Goal: Task Accomplishment & Management: Complete application form

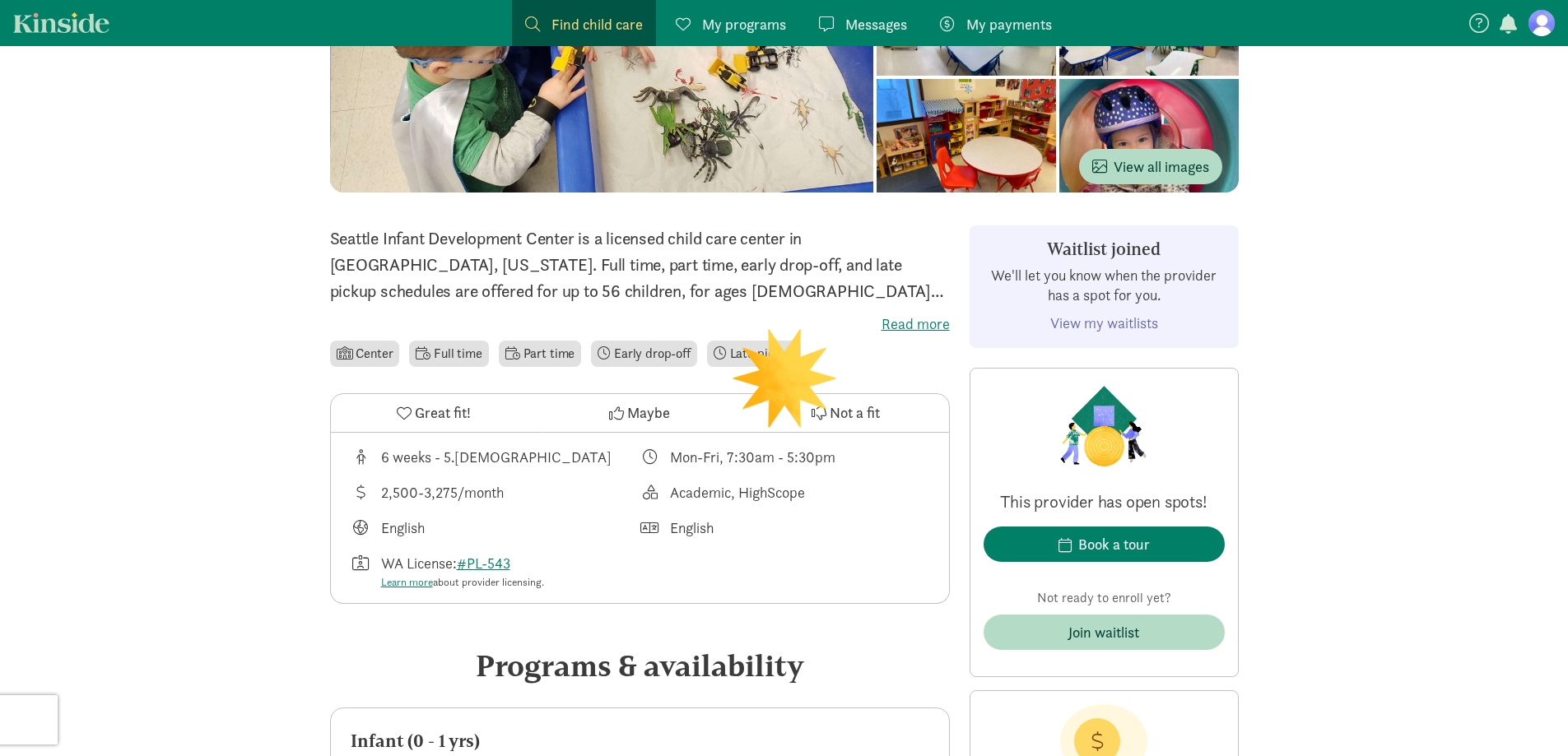
scroll to position [247, 0]
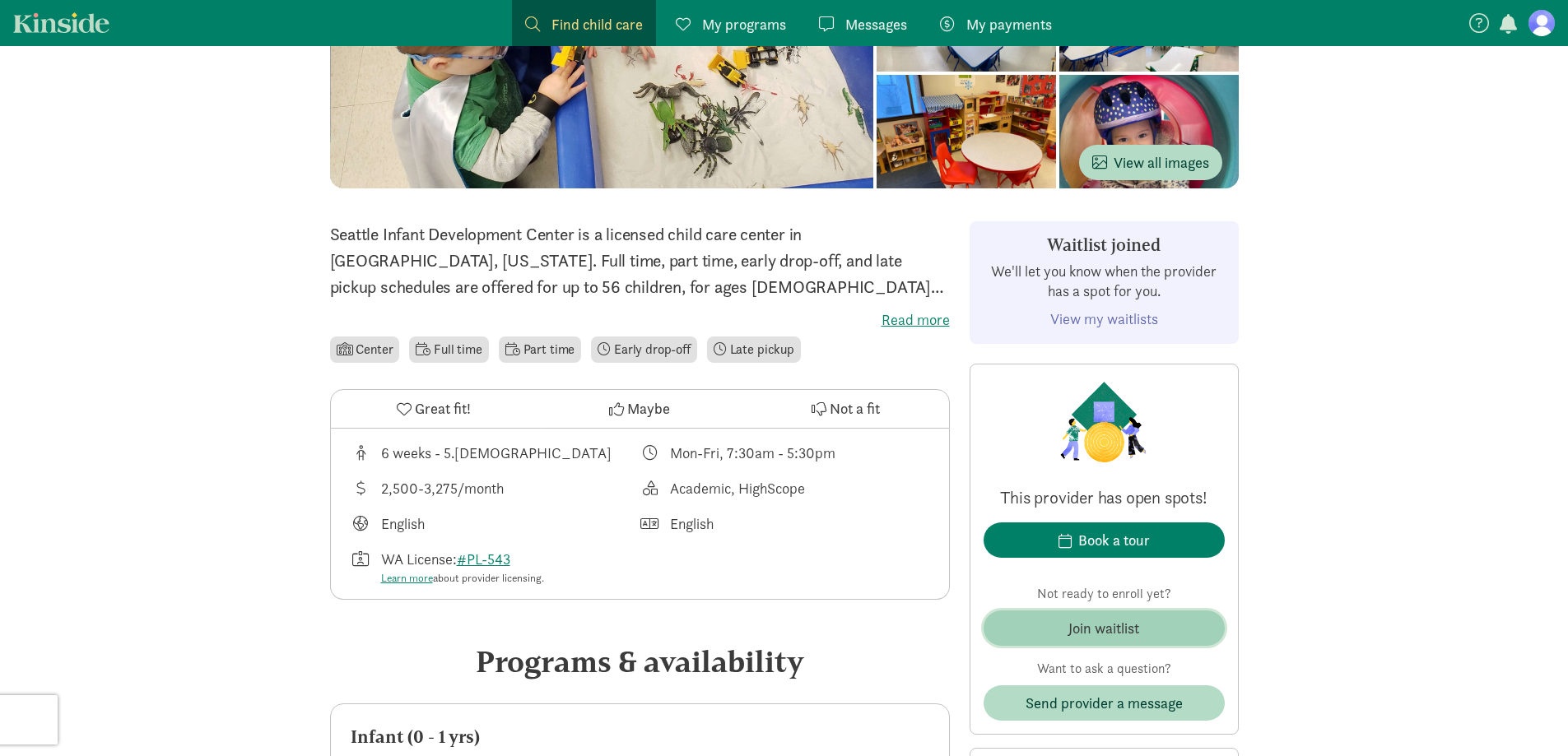
click at [1087, 623] on div "Join waitlist" at bounding box center [1104, 628] width 71 height 22
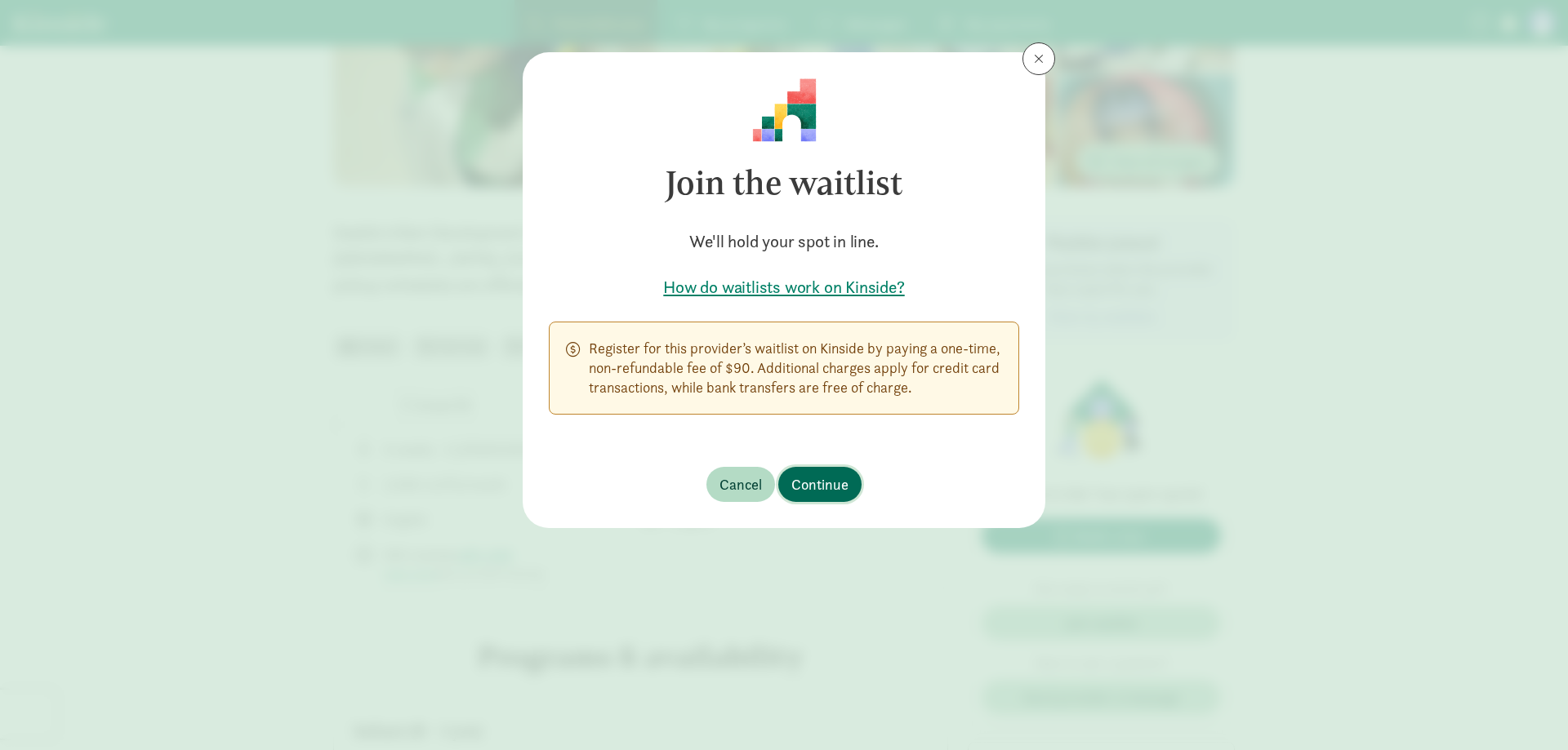
click at [823, 493] on span "Continue" at bounding box center [820, 484] width 57 height 22
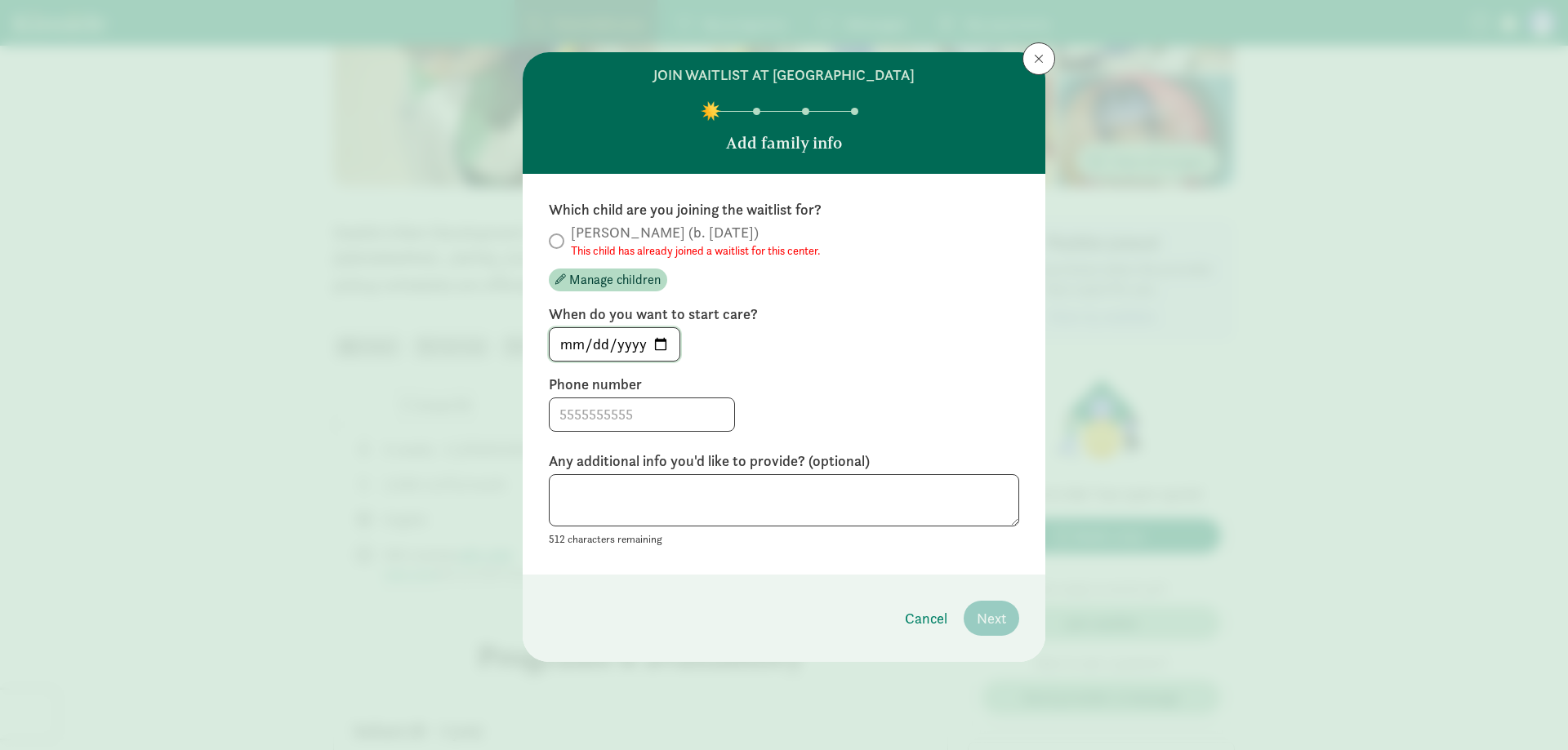
click at [635, 347] on input "[DATE]" at bounding box center [614, 344] width 130 height 33
click at [672, 343] on input "[DATE]" at bounding box center [614, 344] width 130 height 33
click at [660, 343] on input "[DATE]" at bounding box center [614, 344] width 130 height 33
type input "[DATE]"
click at [658, 415] on input at bounding box center [642, 414] width 185 height 33
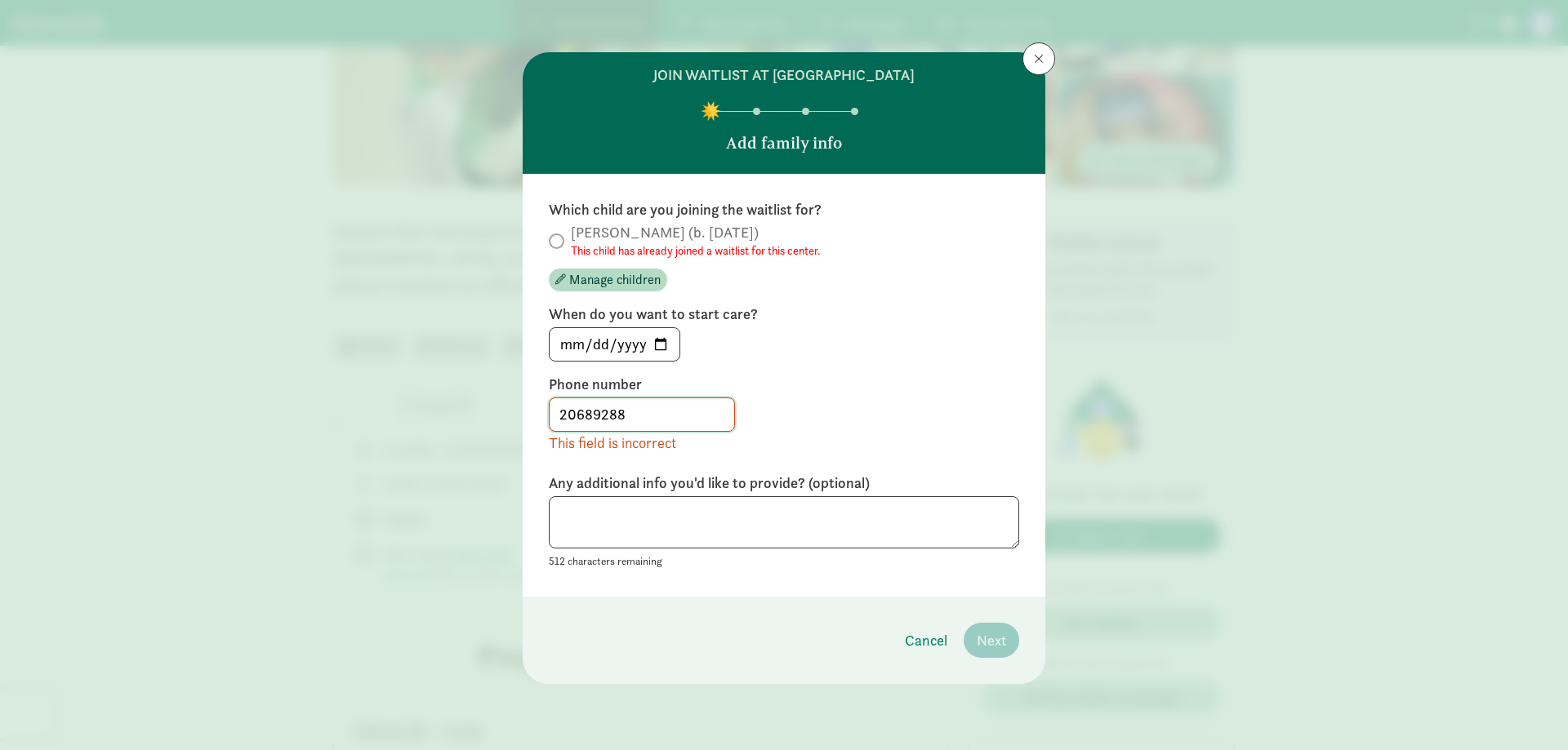
drag, startPoint x: 669, startPoint y: 417, endPoint x: 528, endPoint y: 410, distance: 141.2
click at [528, 410] on div "Which child are you joining the waitlist for? [PERSON_NAME] (b. [DATE]) This ch…" at bounding box center [783, 386] width 522 height 423
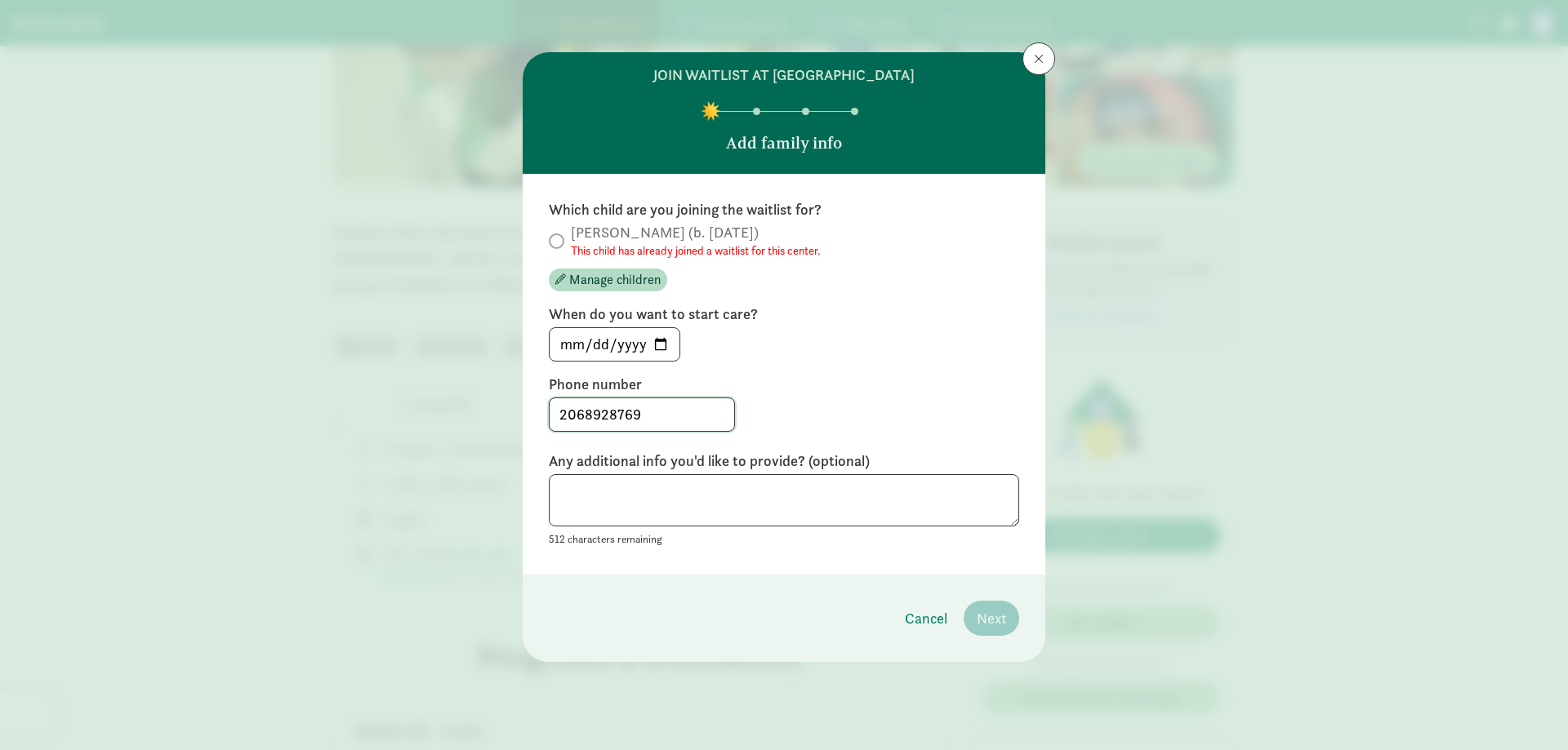
type input "2068928769"
click at [684, 492] on textarea at bounding box center [783, 500] width 470 height 53
click at [1044, 58] on button at bounding box center [1039, 59] width 33 height 33
